Goal: Communication & Community: Answer question/provide support

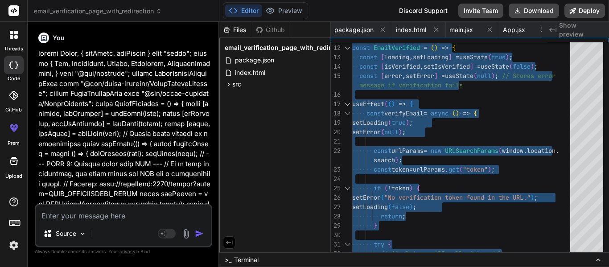
scroll to position [0, 82]
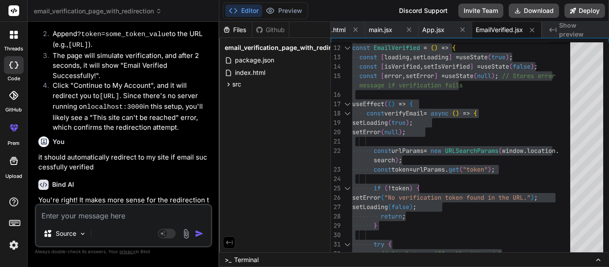
click at [80, 217] on textarea at bounding box center [123, 213] width 175 height 16
paste textarea "Hi [PERSON_NAME], Thank you for uploading the videos I will review and let you …"
type textarea "Hi [PERSON_NAME], Thank you for uploading the videos I will review and let you …"
type textarea "x"
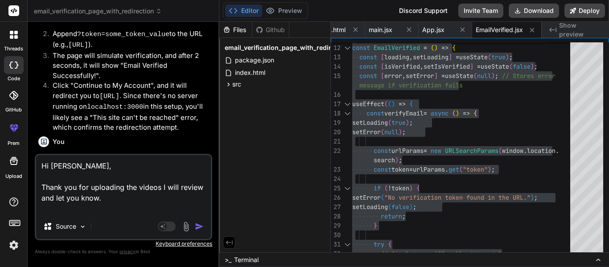
type textarea "Hi [PERSON_NAME], Thank you for uploading the videos I will review and let you …"
type textarea "x"
type textarea "Hi [PERSON_NAME], Thank you for uploading the videos I will review and let you …"
type textarea "x"
type textarea "Hi [PERSON_NAME], Thank you for uploading the videos I will review and let you …"
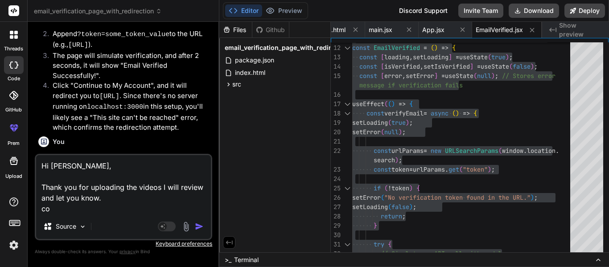
type textarea "x"
type textarea "Hi [PERSON_NAME], Thank you for uploading the videos I will review and let you …"
type textarea "x"
type textarea "Hi [PERSON_NAME], Thank you for uploading the videos I will review and let you …"
type textarea "x"
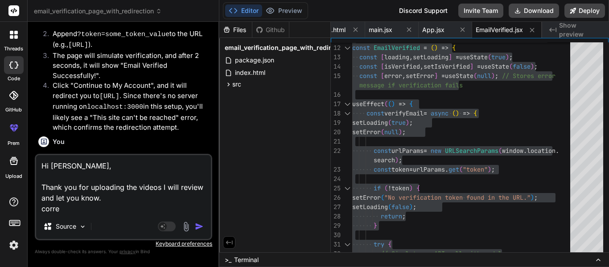
type textarea "Hi [PERSON_NAME], Thank you for uploading the videos I will review and let you …"
type textarea "x"
type textarea "Hi [PERSON_NAME], Thank you for uploading the videos I will review and let you …"
type textarea "x"
type textarea "Hi [PERSON_NAME], Thank you for uploading the videos I will review and let you …"
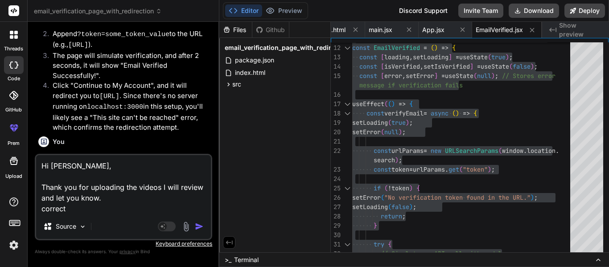
type textarea "x"
type textarea "Hi [PERSON_NAME], Thank you for uploading the videos I will review and let you …"
type textarea "x"
type textarea "Hi [PERSON_NAME], Thank you for uploading the videos I will review and let you …"
type textarea "x"
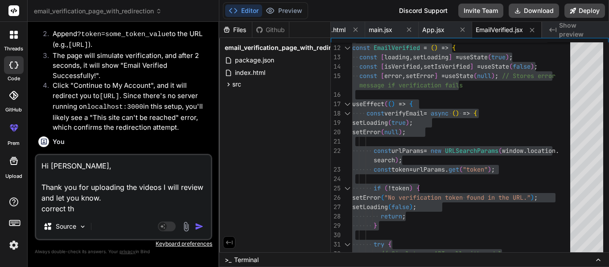
type textarea "Hi [PERSON_NAME], Thank you for uploading the videos I will review and let you …"
type textarea "x"
type textarea "Hi [PERSON_NAME], Thank you for uploading the videos I will review and let you …"
type textarea "x"
type textarea "Hi [PERSON_NAME], Thank you for uploading the videos I will review and let you …"
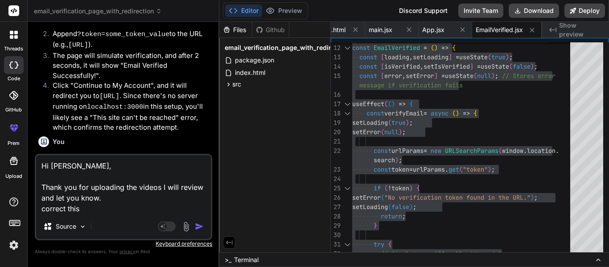
type textarea "x"
type textarea "Hi [PERSON_NAME], Thank you for uploading the videos I will review and let you …"
type textarea "x"
type textarea "Hi [PERSON_NAME], Thank you for uploading the videos I will review and let you …"
type textarea "x"
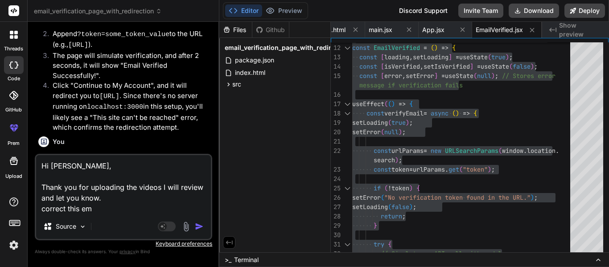
type textarea "Hi [PERSON_NAME], Thank you for uploading the videos I will review and let you …"
type textarea "x"
type textarea "Hi [PERSON_NAME], Thank you for uploading the videos I will review and let you …"
type textarea "x"
type textarea "Hi [PERSON_NAME], Thank you for uploading the videos I will review and let you …"
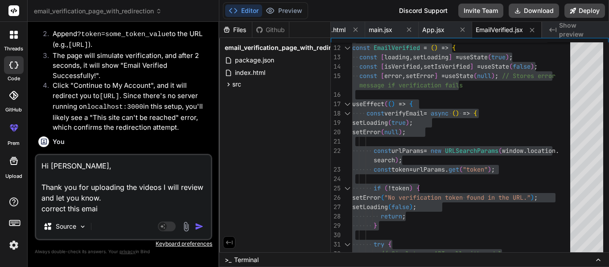
type textarea "x"
type textarea "Hi [PERSON_NAME], Thank you for uploading the videos I will review and let you …"
type textarea "x"
type textarea "Hi [PERSON_NAME], Thank you for uploading the videos I will review and let you …"
type textarea "x"
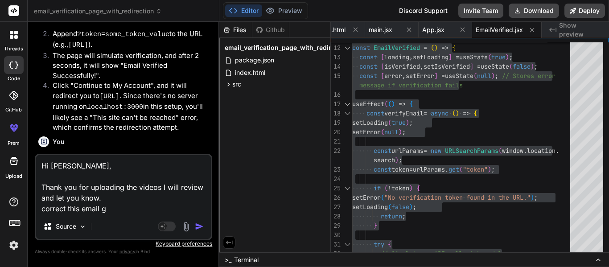
type textarea "Hi [PERSON_NAME], Thank you for uploading the videos I will review and let you …"
type textarea "x"
type textarea "Hi [PERSON_NAME], Thank you for uploading the videos I will review and let you …"
type textarea "x"
type textarea "Hi [PERSON_NAME], Thank you for uploading the videos I will review and let you …"
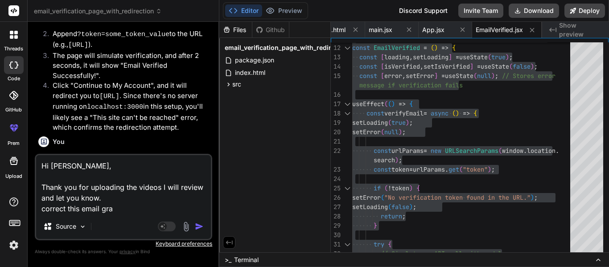
type textarea "x"
type textarea "Hi [PERSON_NAME], Thank you for uploading the videos I will review and let you …"
type textarea "x"
type textarea "Hi [PERSON_NAME], Thank you for uploading the videos I will review and let you …"
type textarea "x"
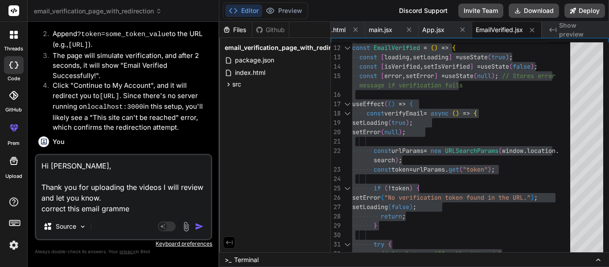
type textarea "Hi [PERSON_NAME], Thank you for uploading the videos I will review and let you …"
type textarea "x"
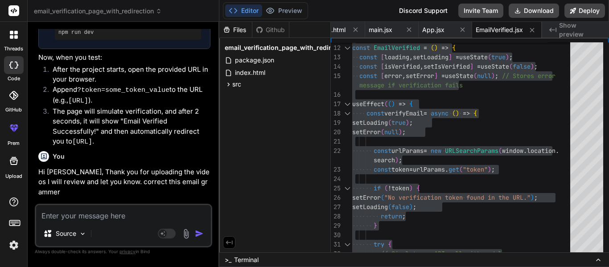
scroll to position [1580, 0]
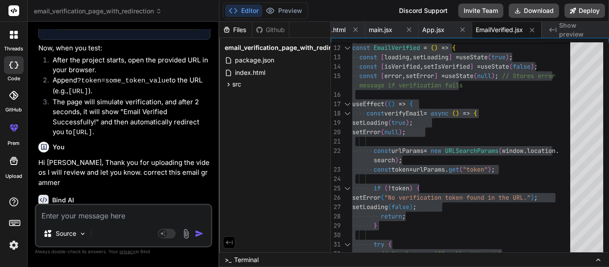
type textarea "x"
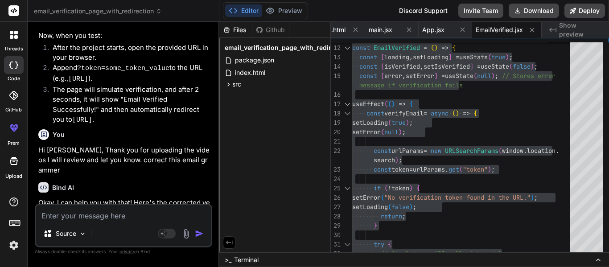
scroll to position [1599, 0]
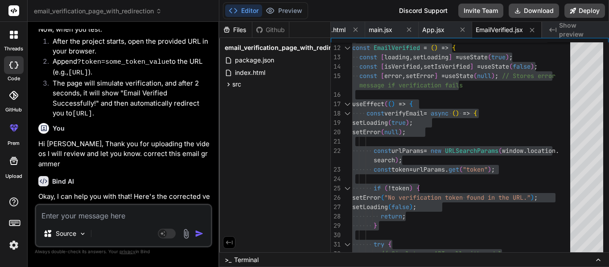
drag, startPoint x: 94, startPoint y: 194, endPoint x: 37, endPoint y: 186, distance: 57.3
click at [37, 186] on div "You Bind AI Certainly! I can help you modify the EmailVerified component to red…" at bounding box center [125, 116] width 176 height 175
copy p "Thank you for uploading the videos. I will review them and let you know."
